Goal: Task Accomplishment & Management: Use online tool/utility

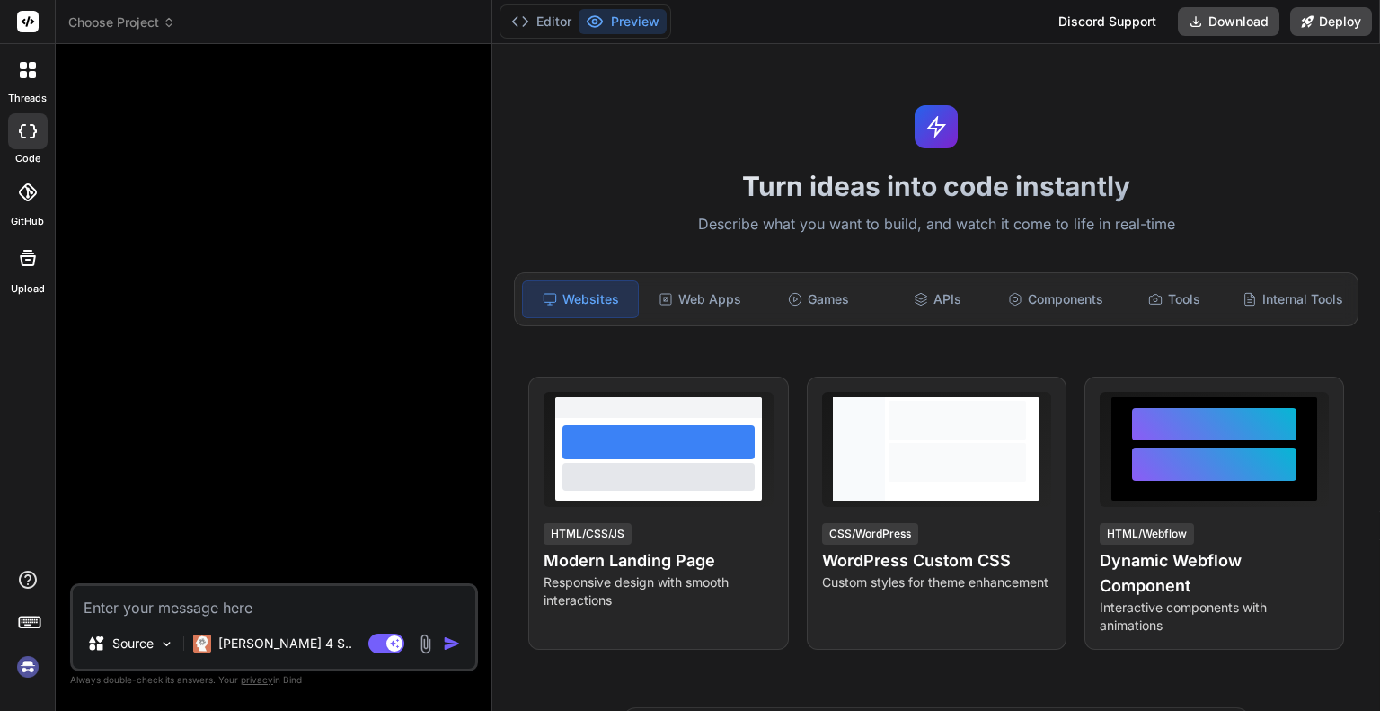
click at [100, 20] on span "Choose Project" at bounding box center [121, 22] width 107 height 18
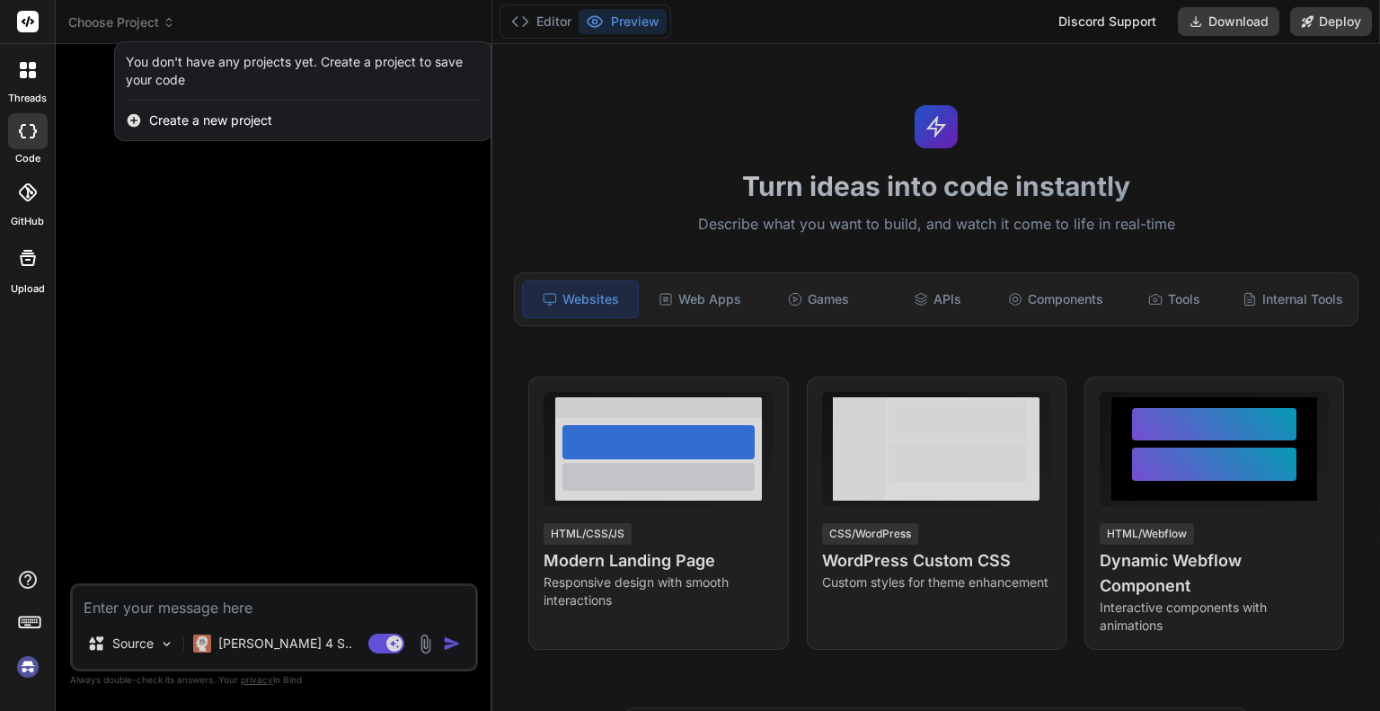
click at [100, 20] on div at bounding box center [690, 355] width 1380 height 711
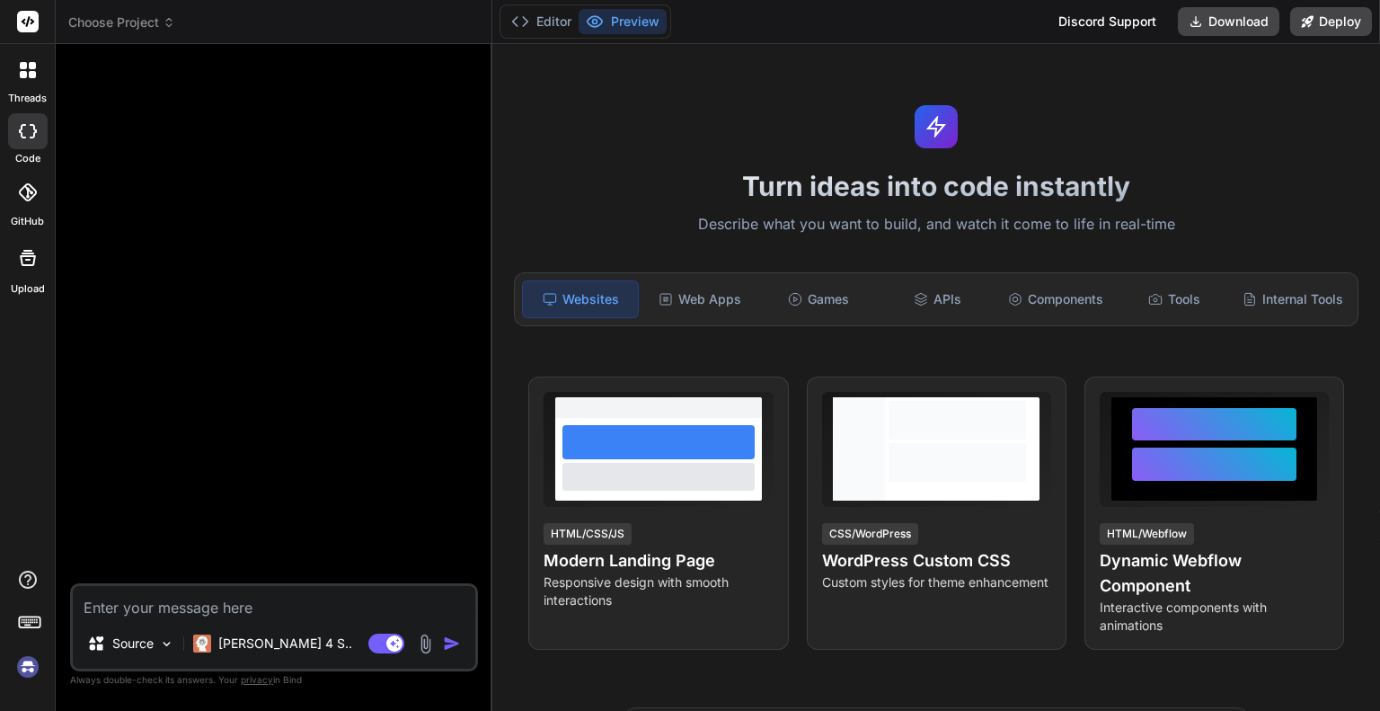
click at [31, 11] on icon at bounding box center [28, 22] width 22 height 22
click at [30, 120] on div at bounding box center [28, 131] width 40 height 36
click at [28, 68] on icon at bounding box center [28, 70] width 16 height 16
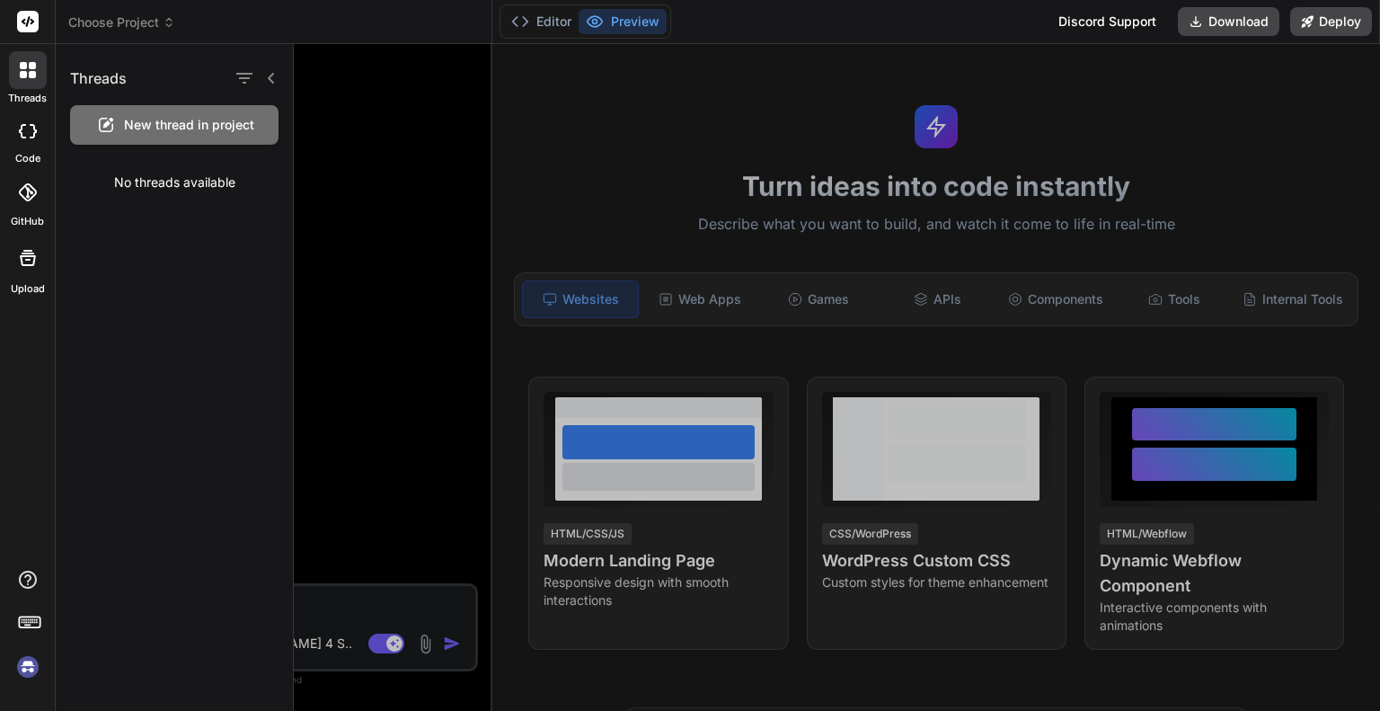
click at [26, 118] on div at bounding box center [28, 131] width 40 height 36
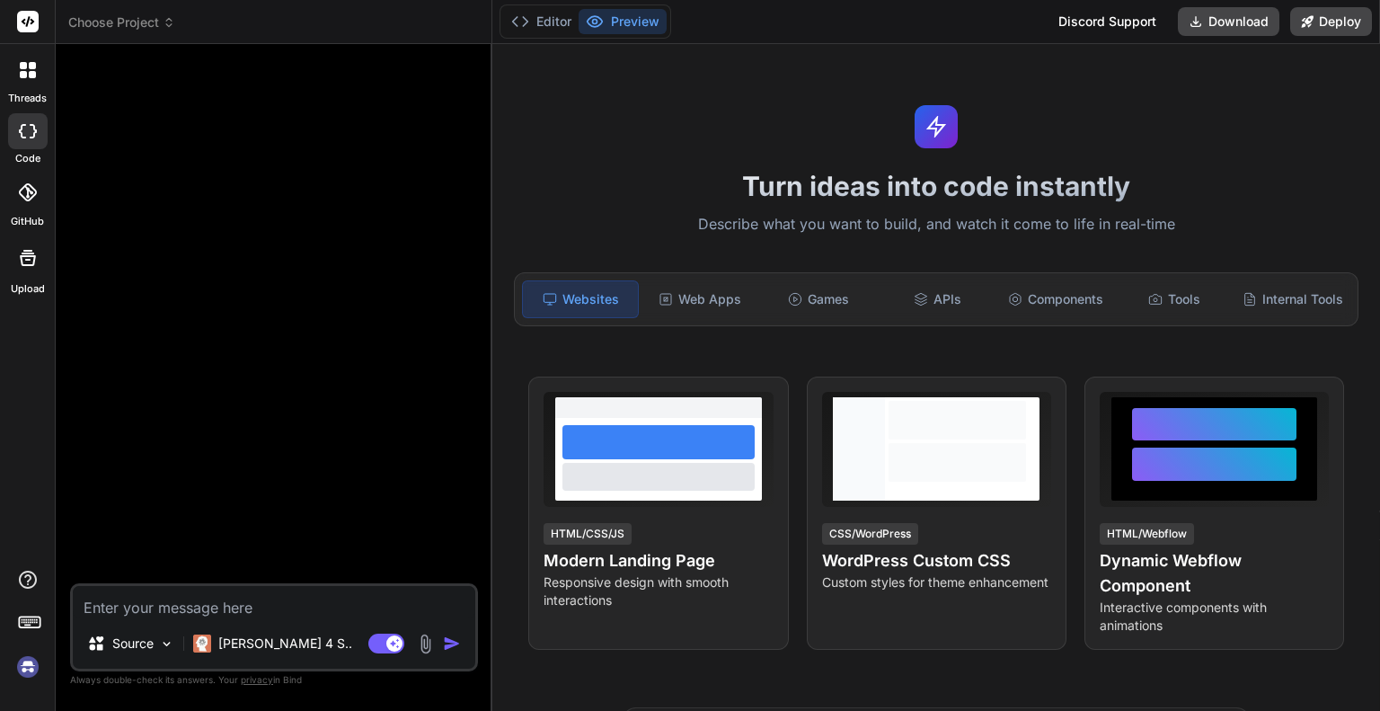
click at [25, 185] on icon at bounding box center [27, 192] width 18 height 18
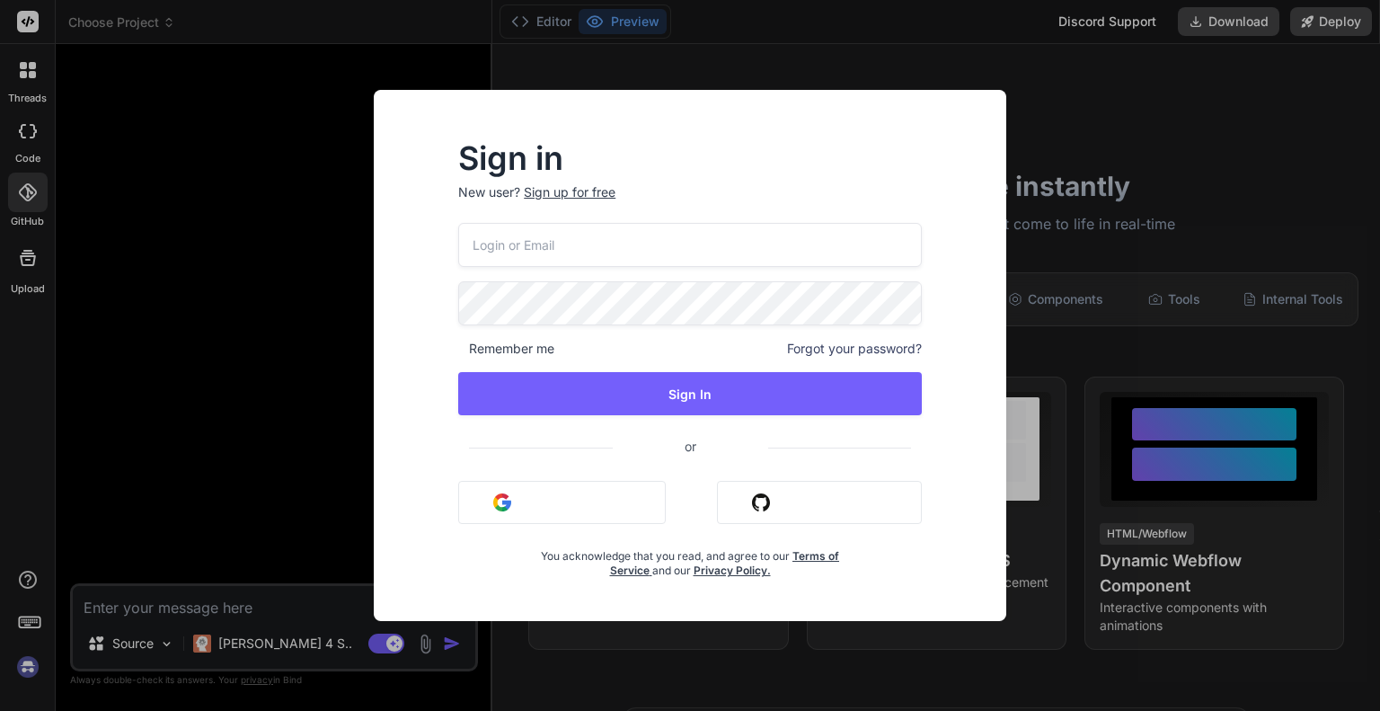
click at [536, 512] on button "Sign in with Google" at bounding box center [562, 502] width 208 height 43
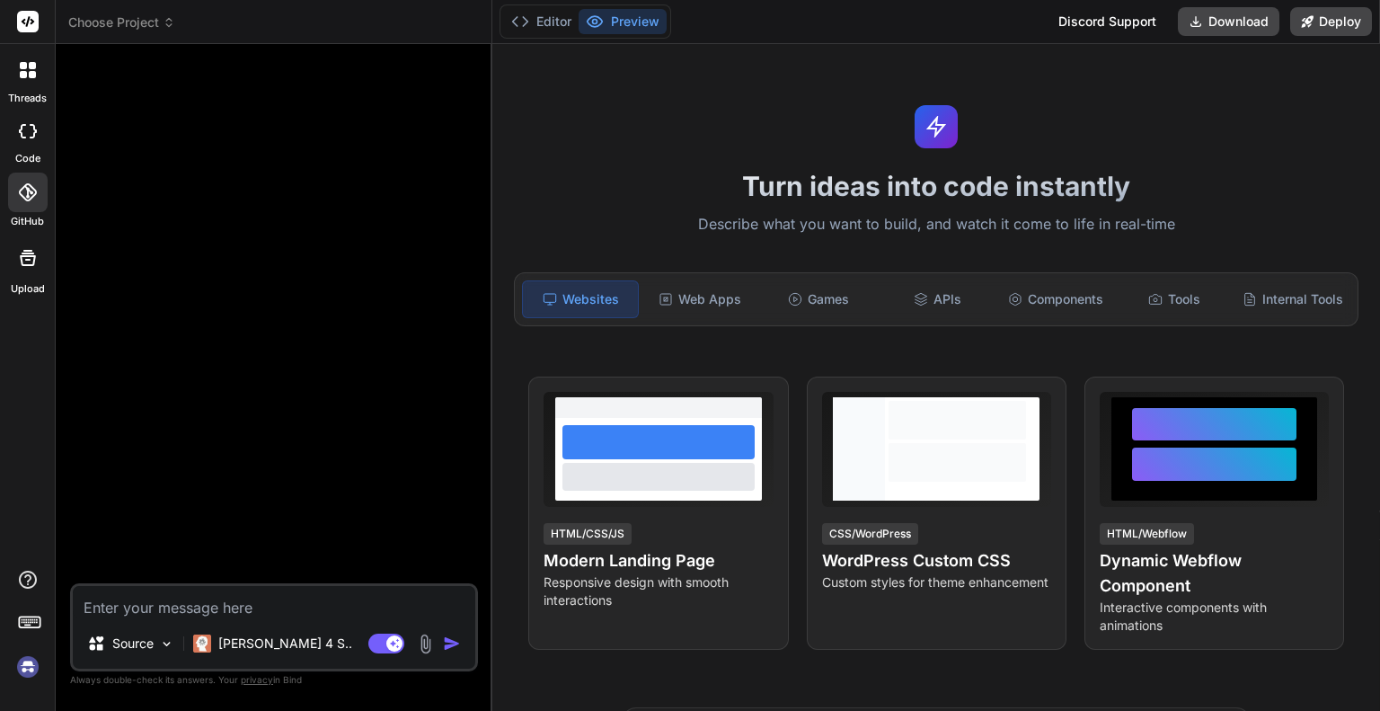
click at [29, 134] on icon at bounding box center [28, 131] width 18 height 14
click at [40, 267] on div at bounding box center [27, 257] width 43 height 43
click at [155, 17] on span "Choose Project" at bounding box center [121, 22] width 107 height 18
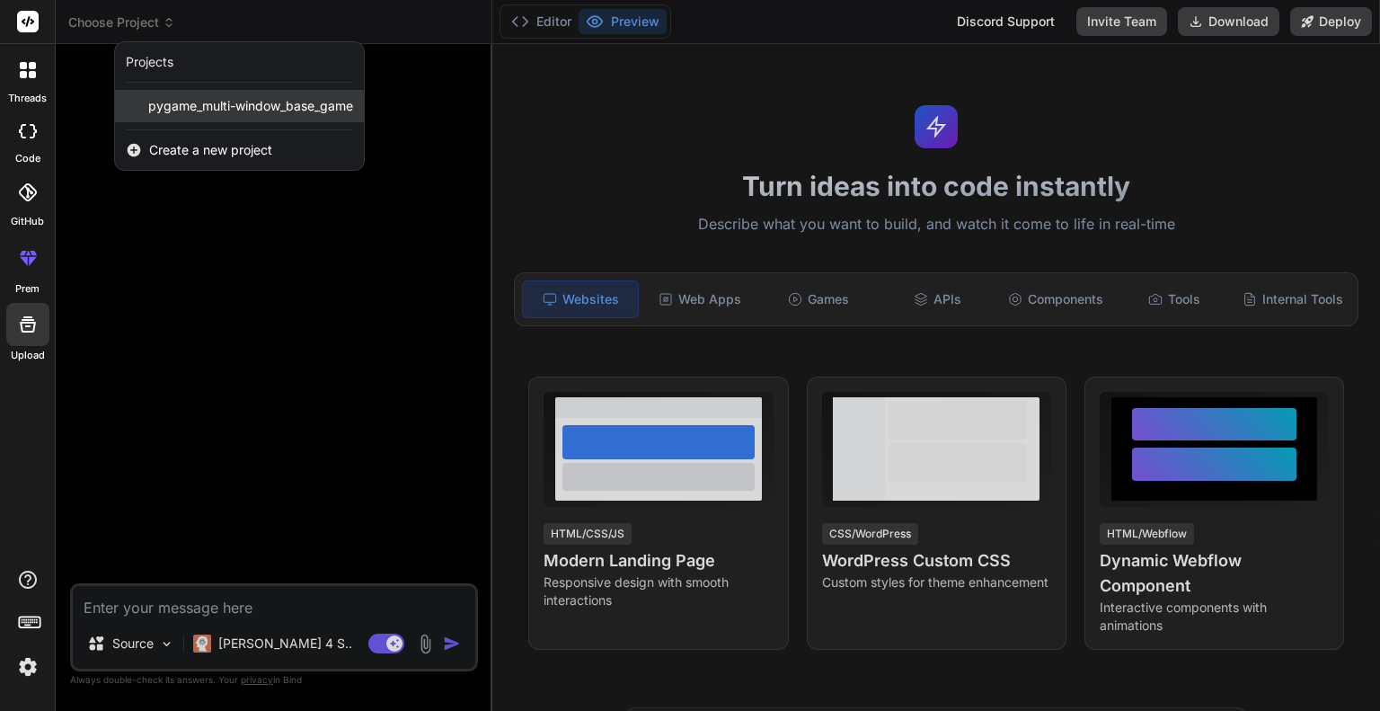
click at [208, 106] on span "pygame_multi-window_base_game" at bounding box center [250, 106] width 205 height 18
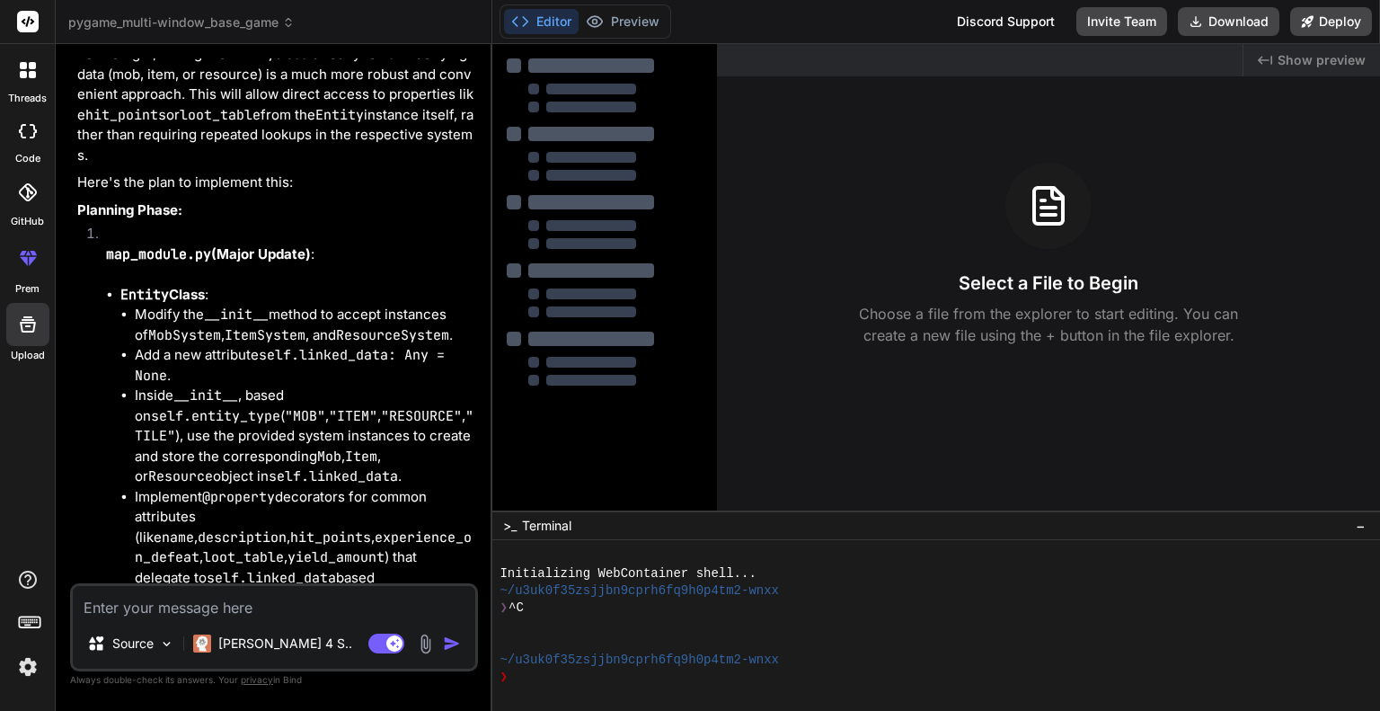
type textarea "x"
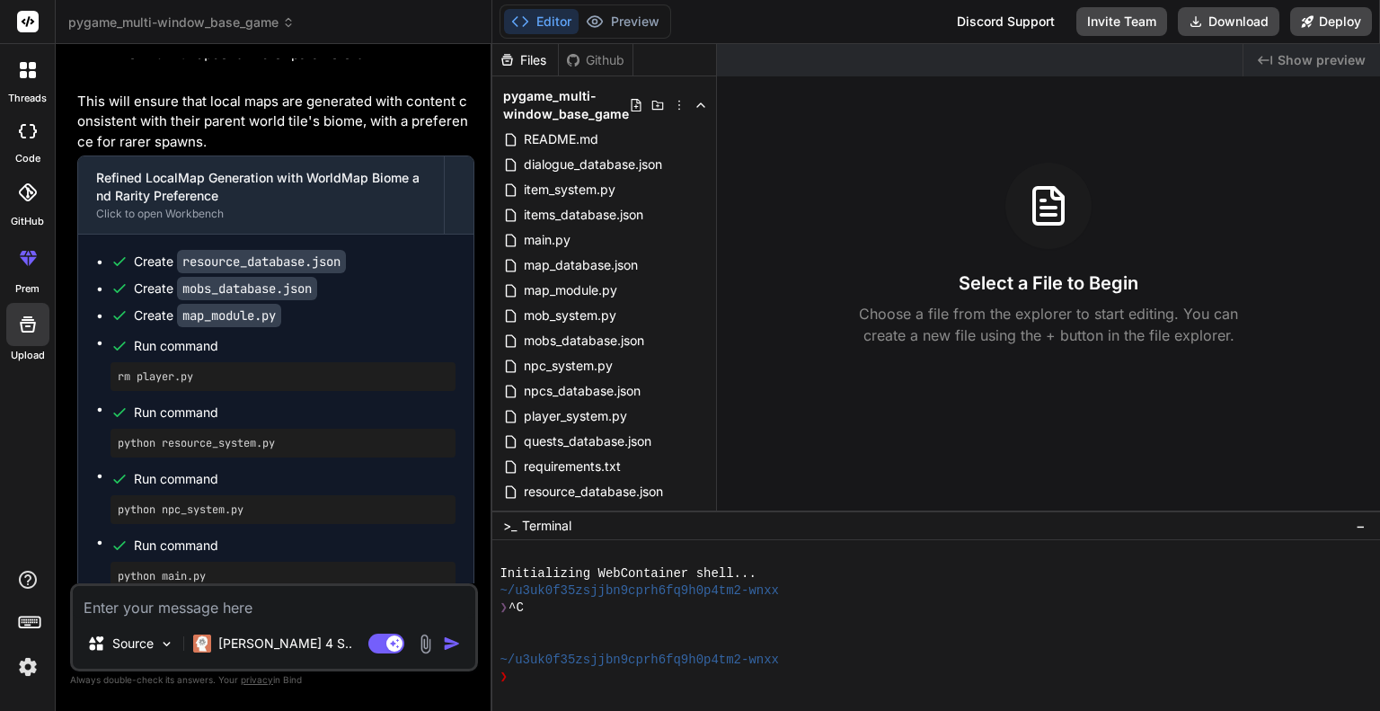
scroll to position [9649, 0]
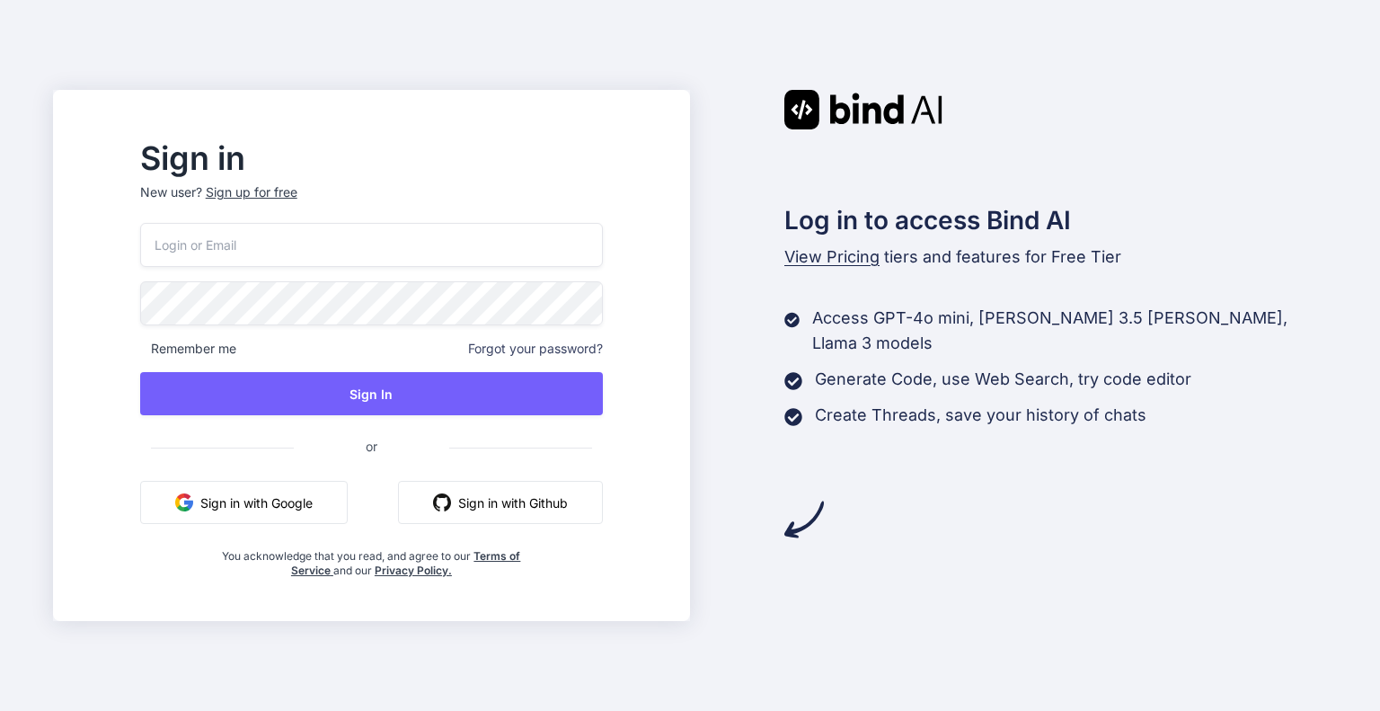
click at [300, 500] on button "Sign in with Google" at bounding box center [244, 502] width 208 height 43
